Goal: Task Accomplishment & Management: Manage account settings

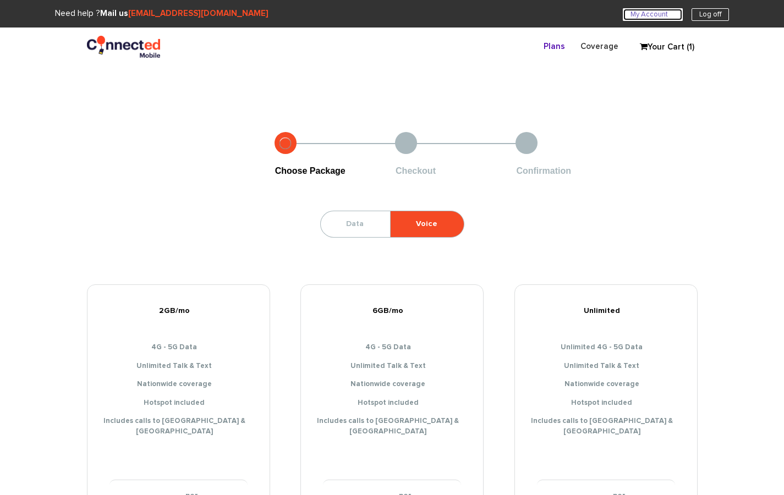
click at [657, 15] on link "My Account U" at bounding box center [653, 14] width 60 height 13
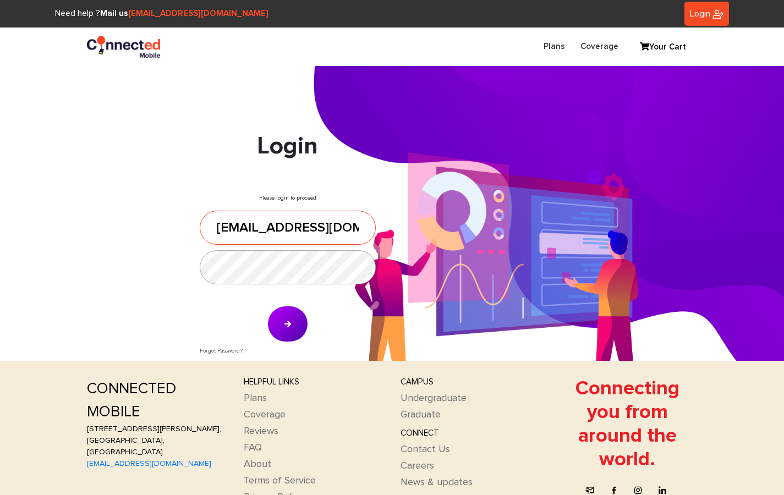
scroll to position [0, 14]
drag, startPoint x: 221, startPoint y: 224, endPoint x: 466, endPoint y: 234, distance: 245.7
click at [465, 234] on div "Login Please login to proceed jafferjeehanna@gmail.com Forgot Password?" at bounding box center [392, 246] width 627 height 229
type input "j"
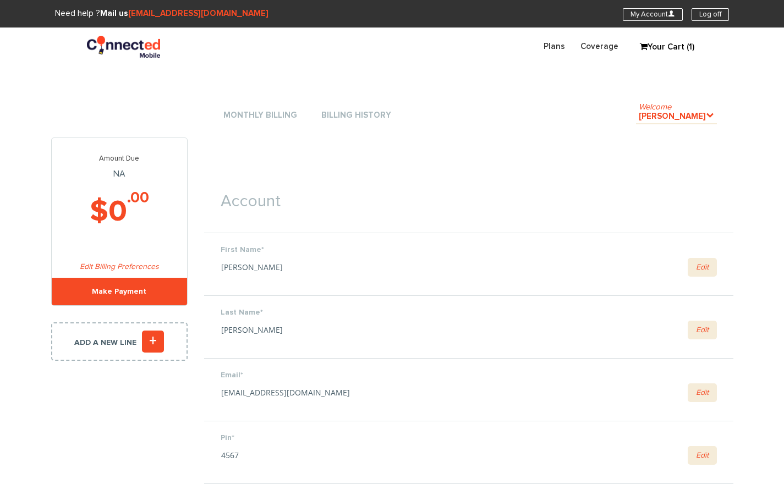
click at [671, 42] on link "Your Cart (1)" at bounding box center [661, 47] width 55 height 17
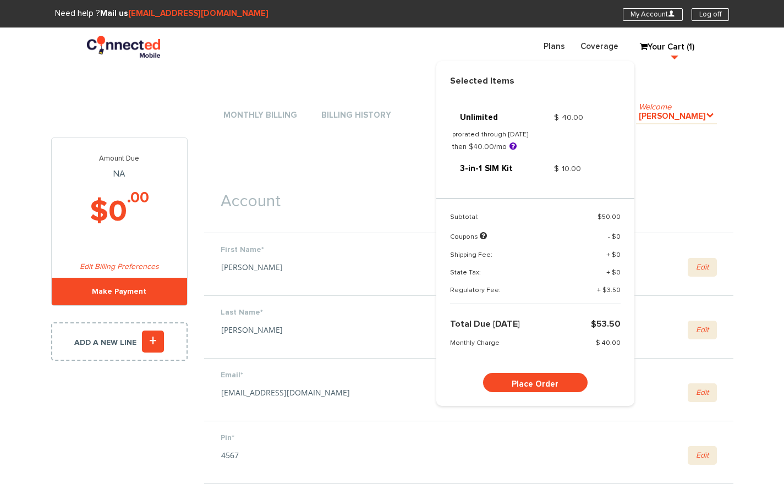
click at [647, 24] on section "Need help ? Mail us hello@connectedmobile.co My Account U Log off" at bounding box center [392, 14] width 784 height 28
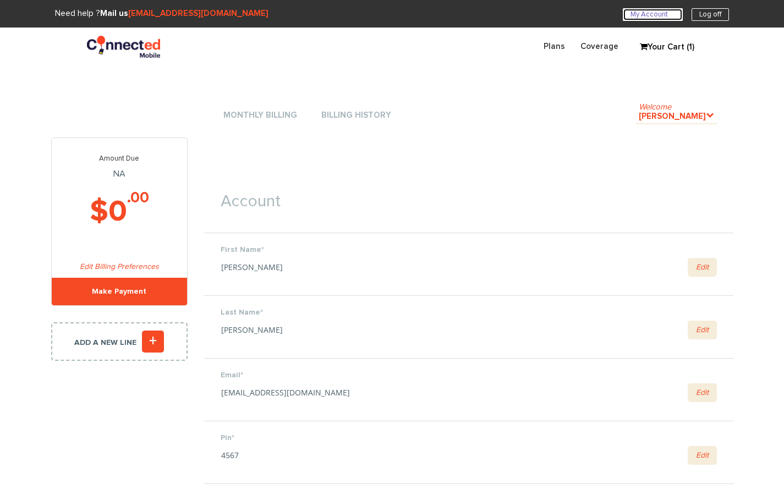
click at [647, 8] on link "My Account U" at bounding box center [653, 14] width 60 height 13
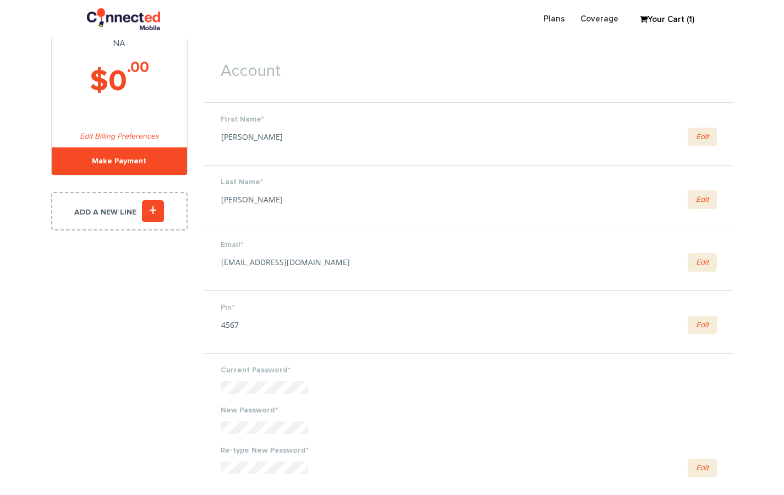
scroll to position [91, 0]
